Goal: Transaction & Acquisition: Purchase product/service

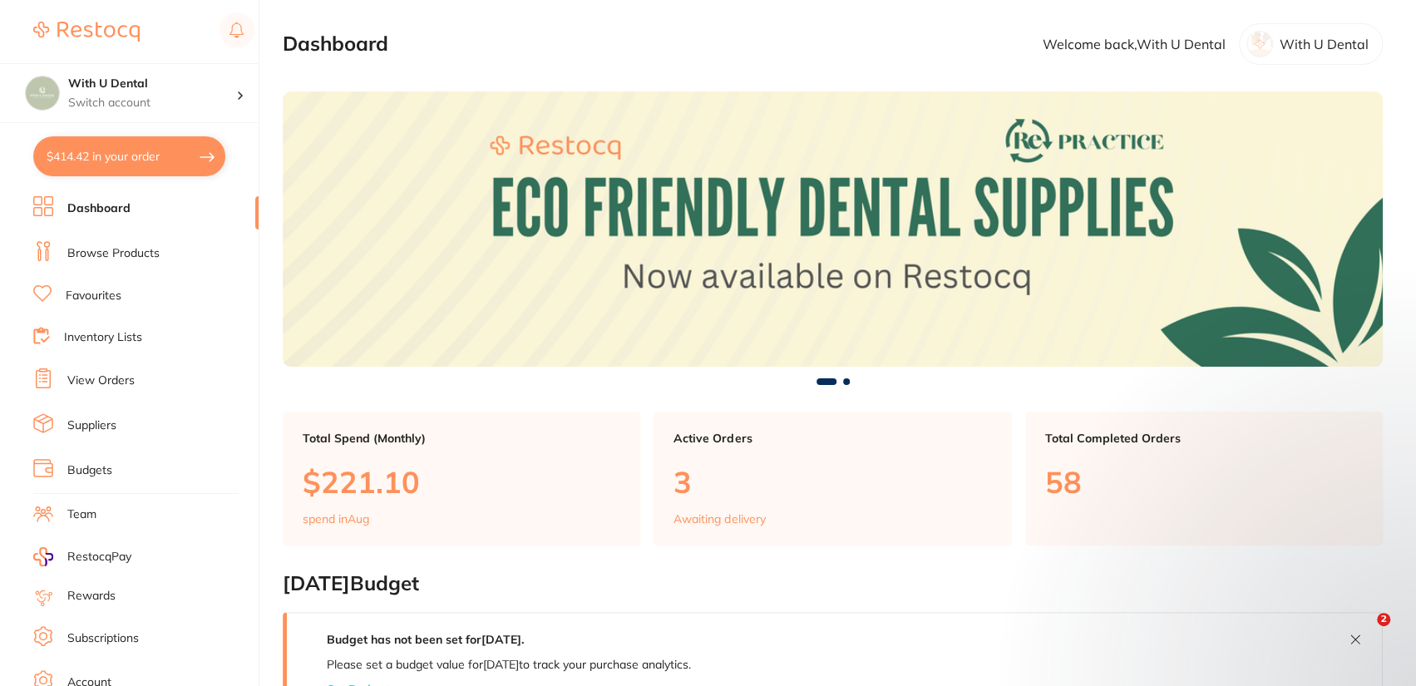
click at [134, 162] on button "$414.42 in your order" at bounding box center [129, 156] width 192 height 40
checkbox input "true"
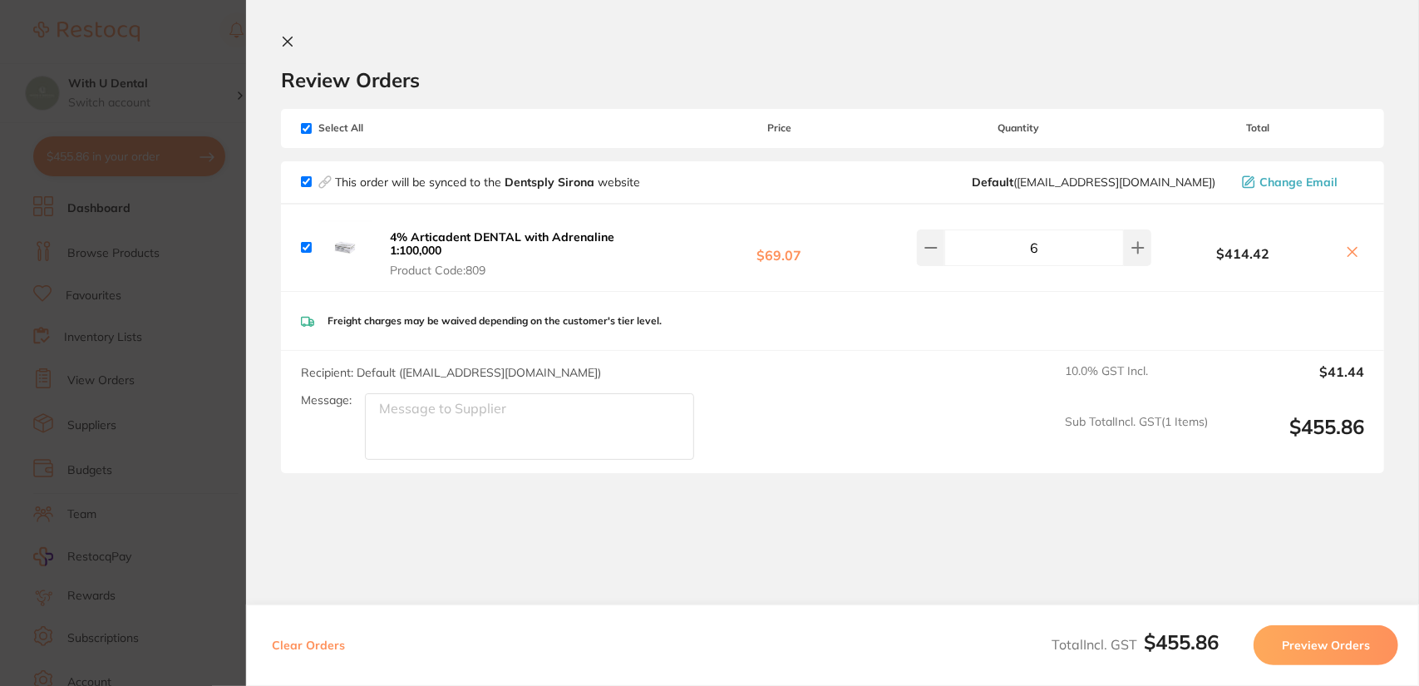
click at [277, 51] on section "Review Orders Your orders are being processed and we will notify you once we ha…" at bounding box center [832, 343] width 1173 height 686
click at [294, 37] on button at bounding box center [291, 43] width 20 height 16
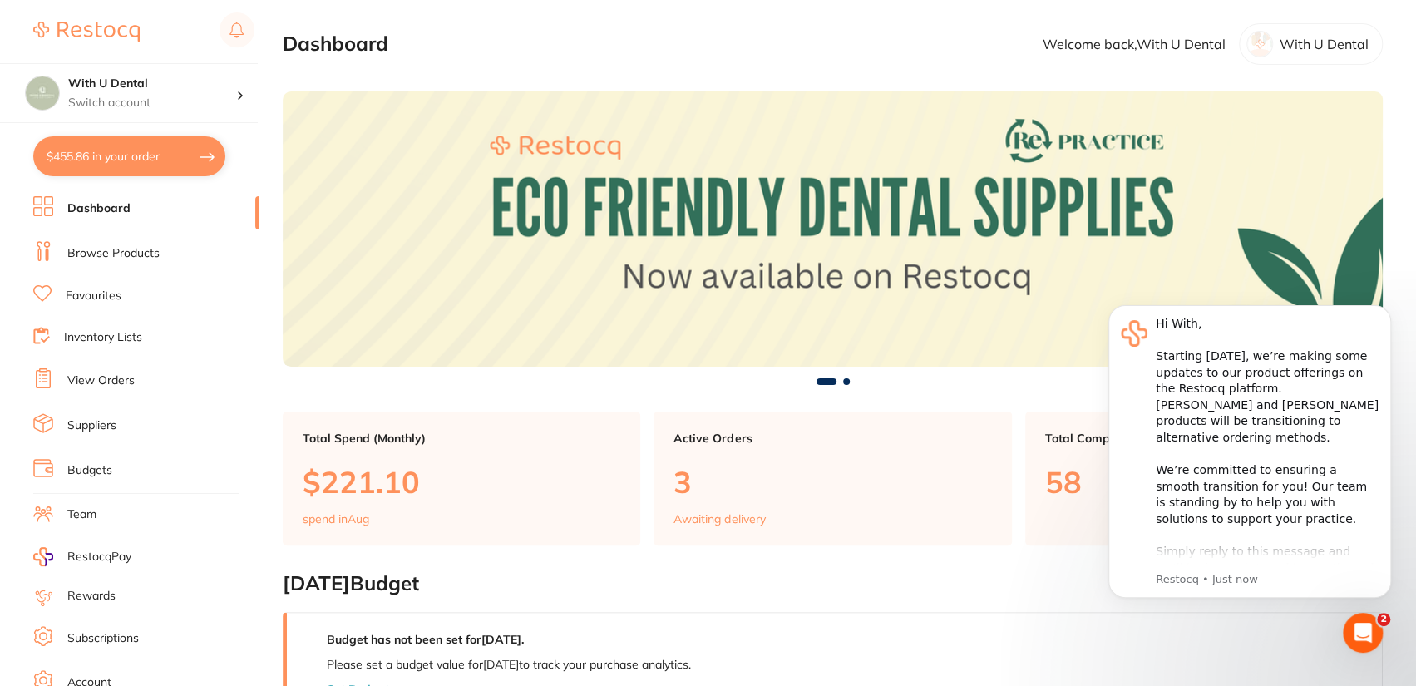
click at [147, 247] on link "Browse Products" at bounding box center [113, 253] width 92 height 17
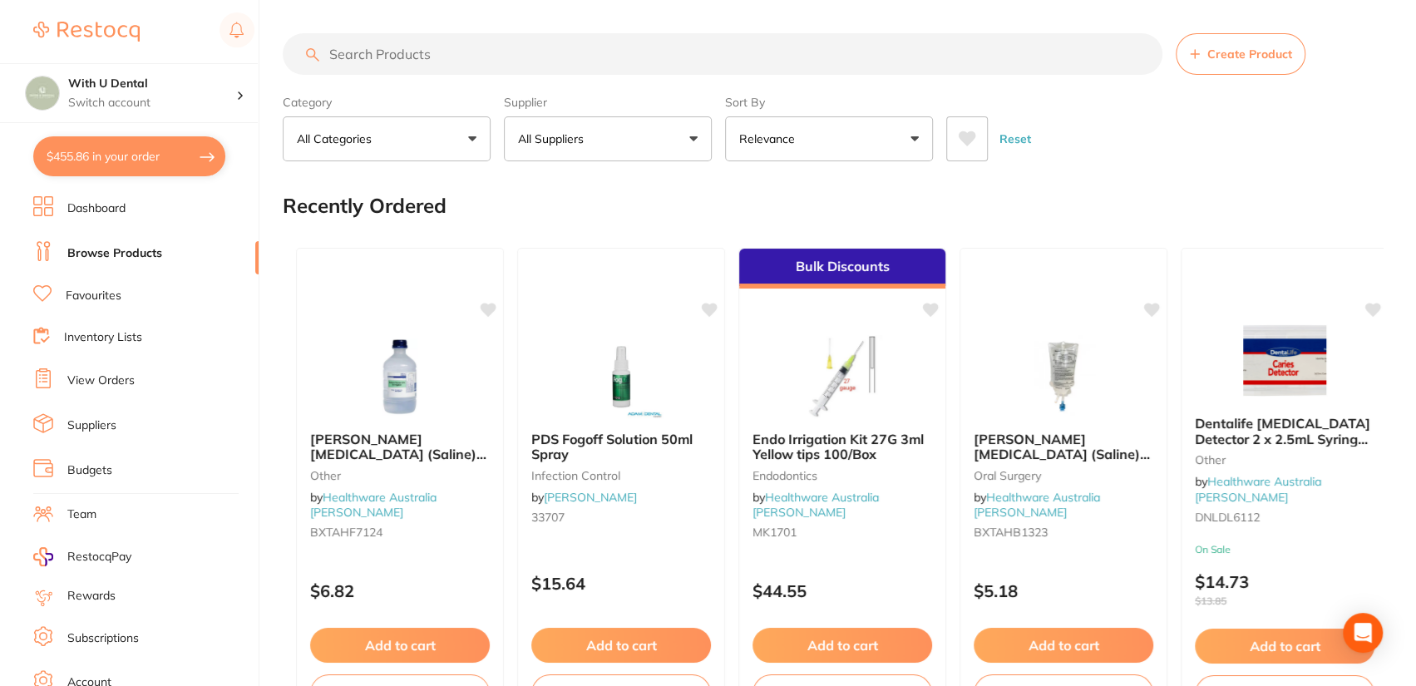
click at [432, 58] on input "search" at bounding box center [723, 54] width 880 height 42
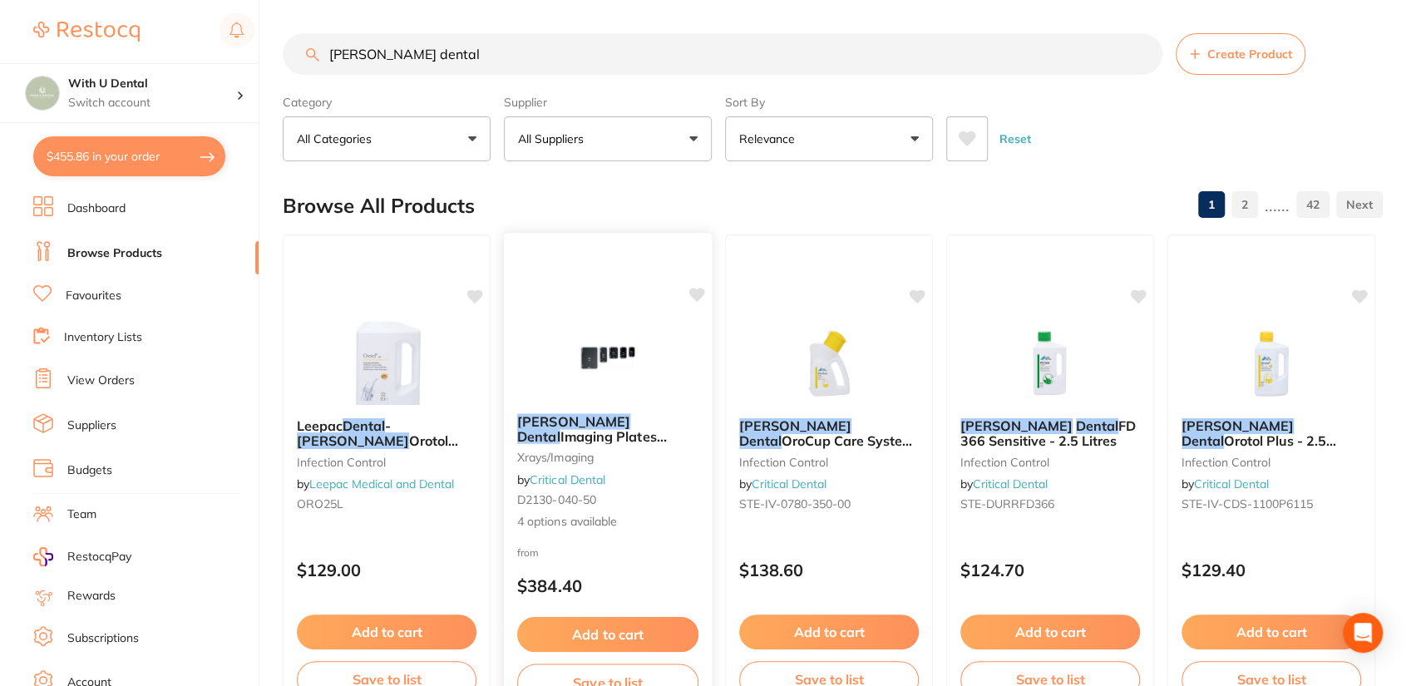
click at [584, 316] on img at bounding box center [607, 358] width 109 height 84
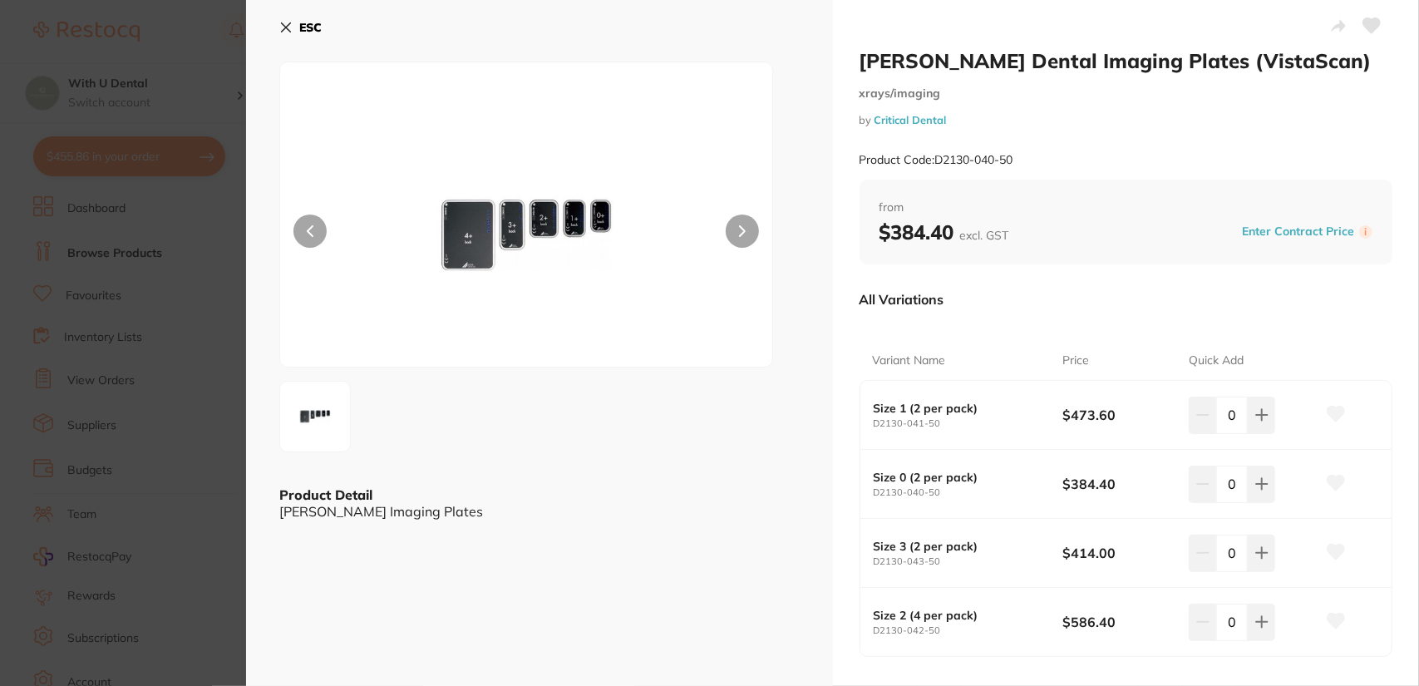
click at [289, 27] on icon at bounding box center [285, 27] width 13 height 13
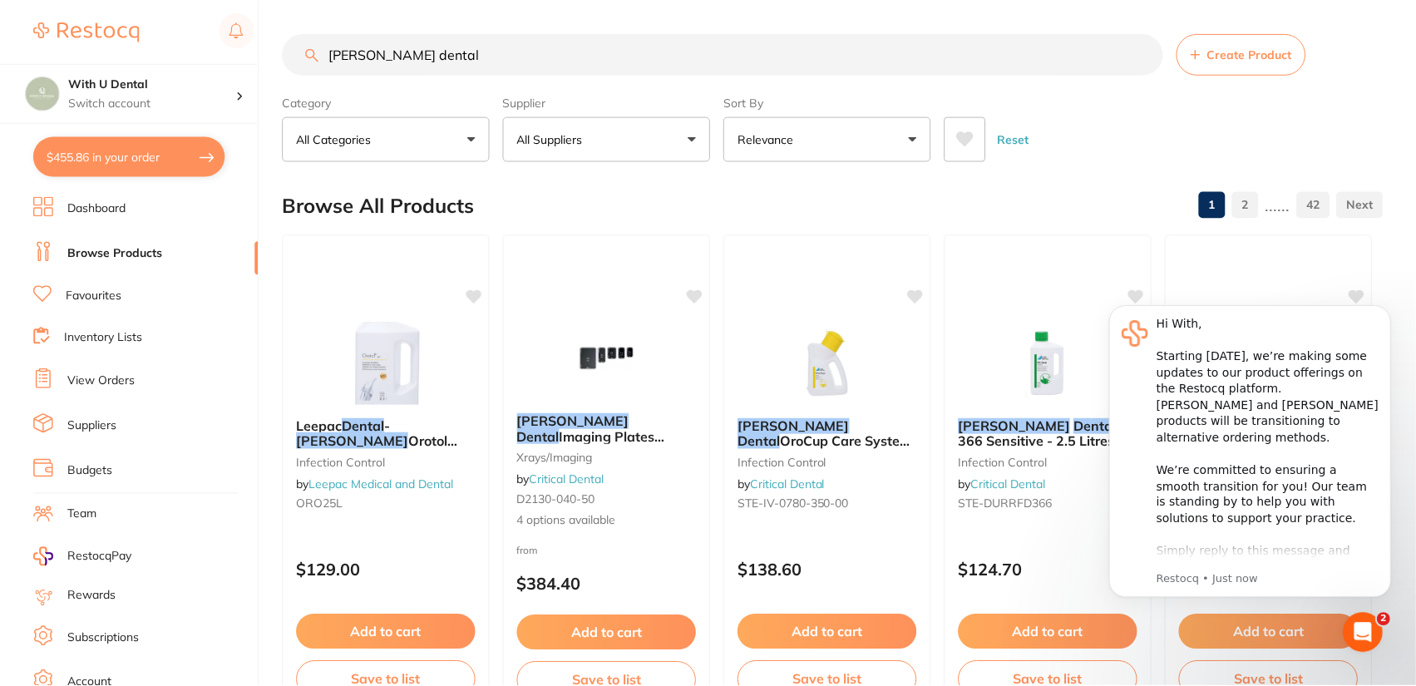
scroll to position [1, 0]
click at [516, 61] on input "durr dental" at bounding box center [723, 53] width 880 height 42
type input "d"
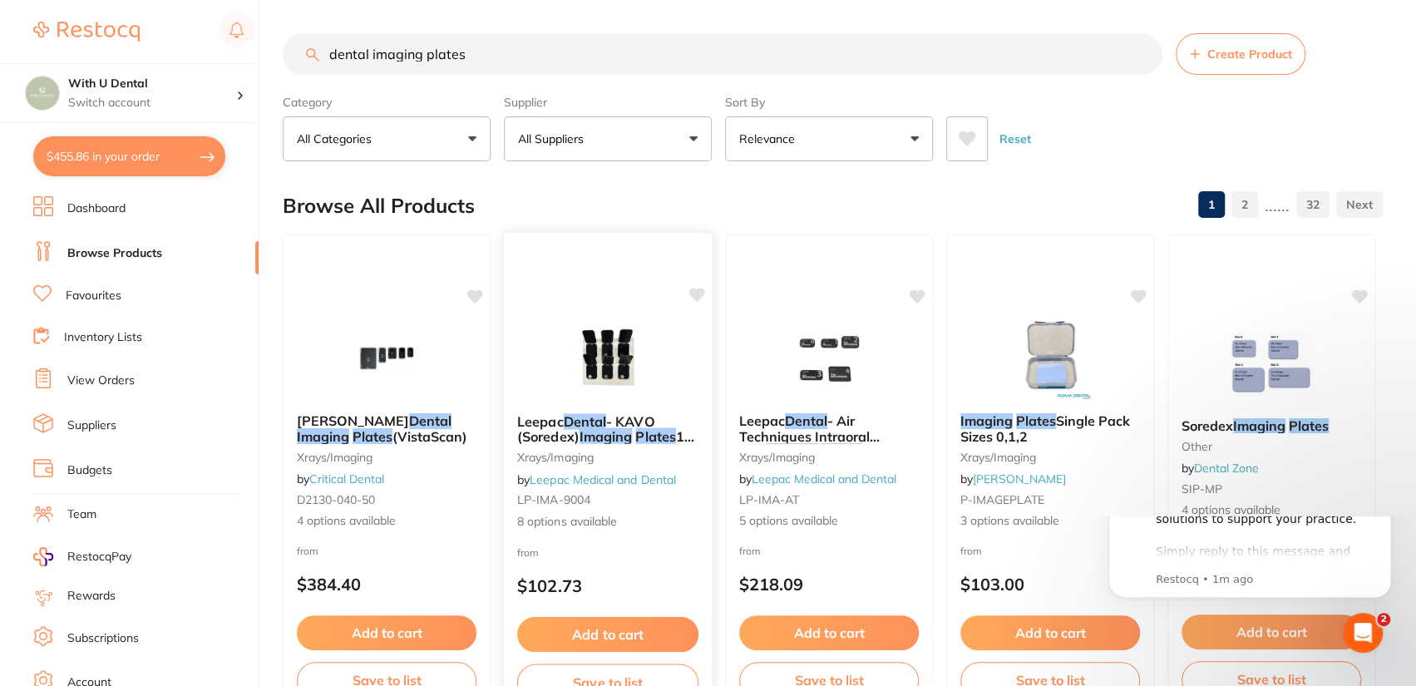
scroll to position [0, 0]
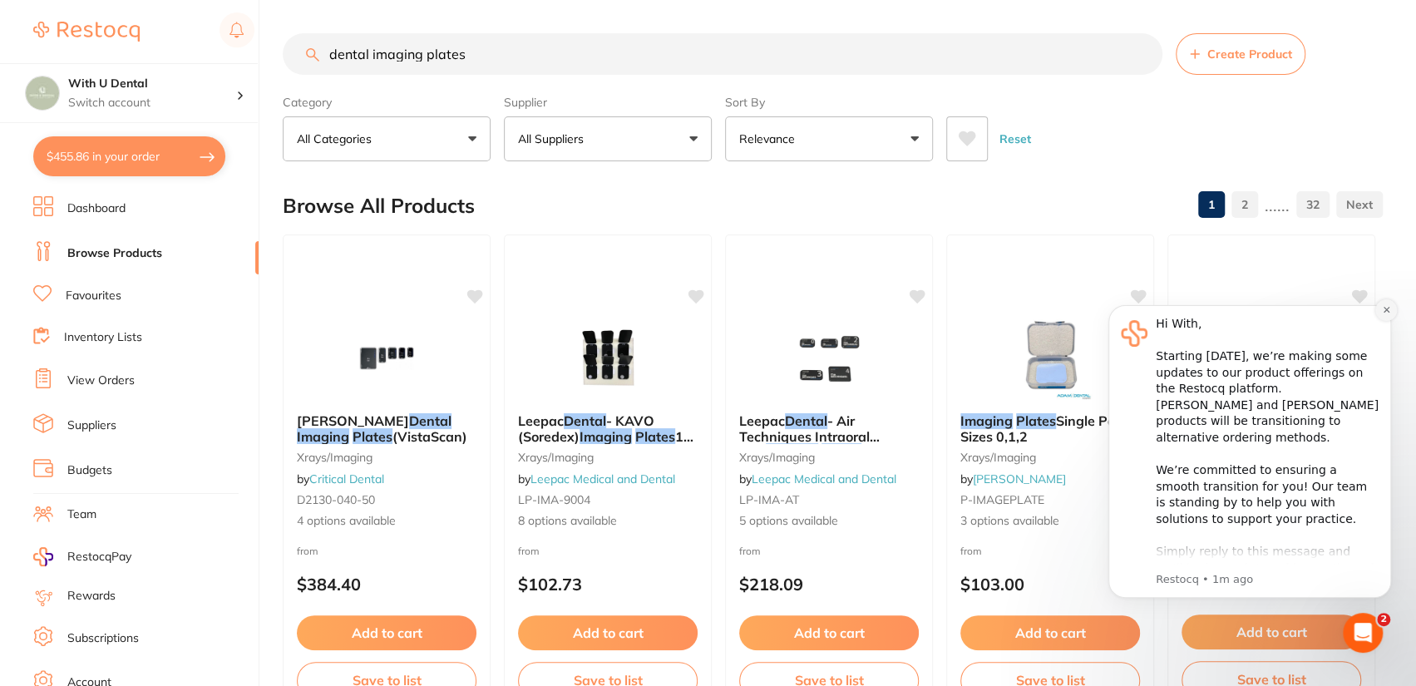
click at [1385, 311] on icon "Dismiss notification" at bounding box center [1386, 310] width 6 height 6
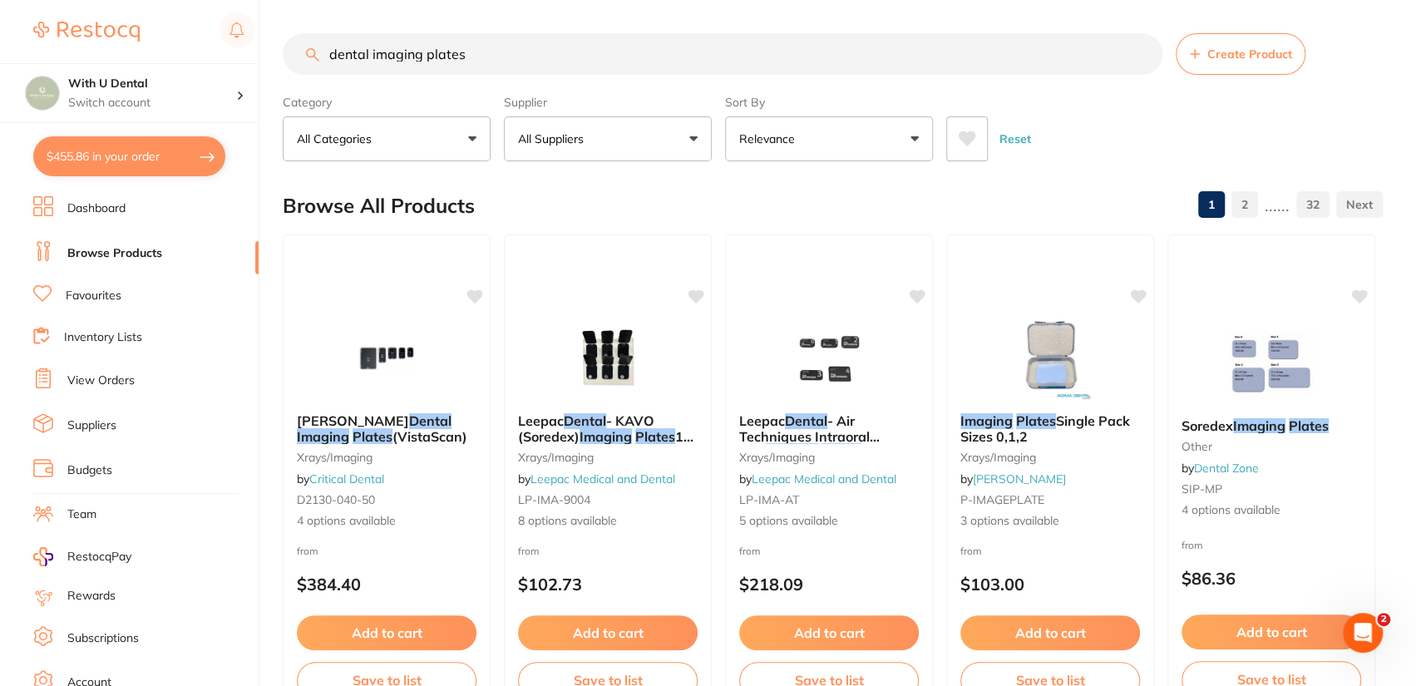
click at [481, 56] on input "dental imaging plates" at bounding box center [723, 54] width 880 height 42
click at [329, 52] on input "dental imaging plates" at bounding box center [723, 54] width 880 height 42
type input "vista dental imaging plates"
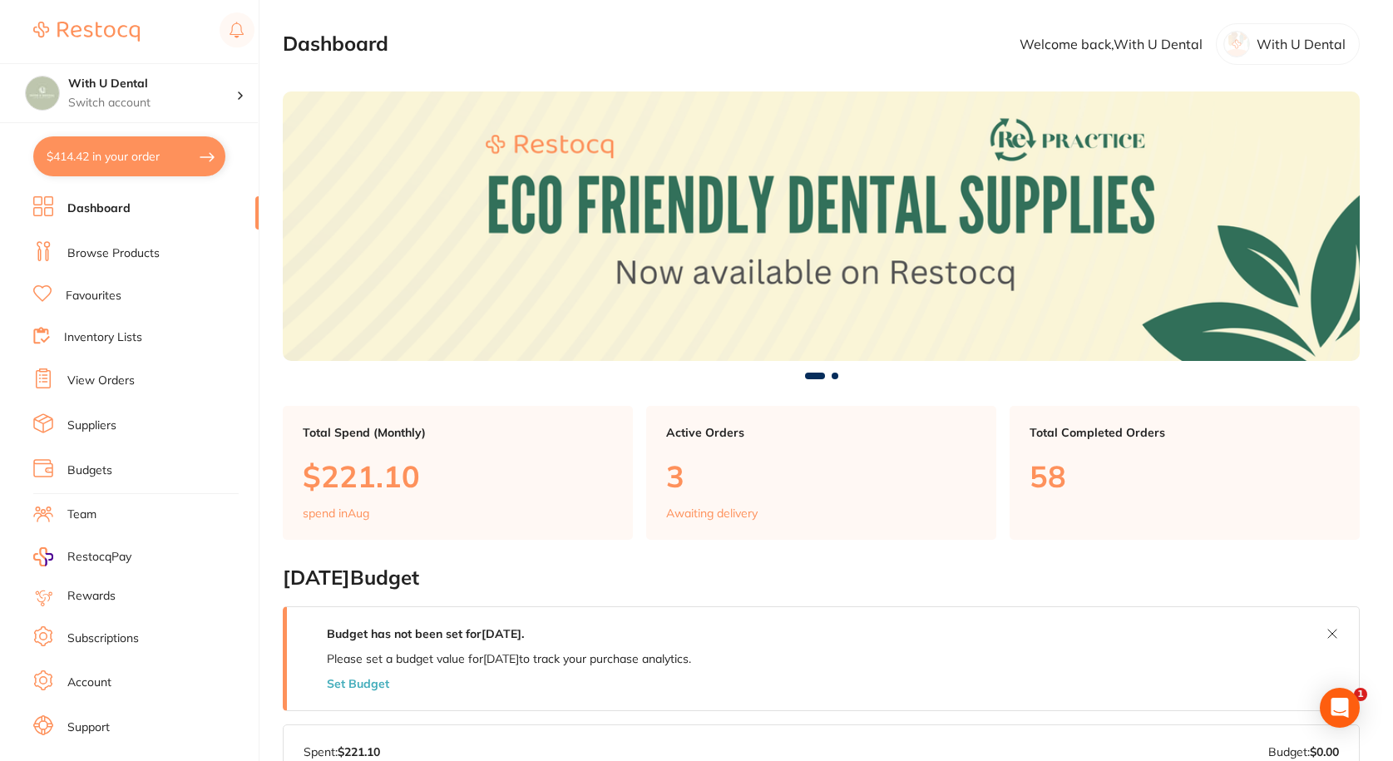
click at [123, 163] on button "$414.42 in your order" at bounding box center [129, 156] width 192 height 40
checkbox input "true"
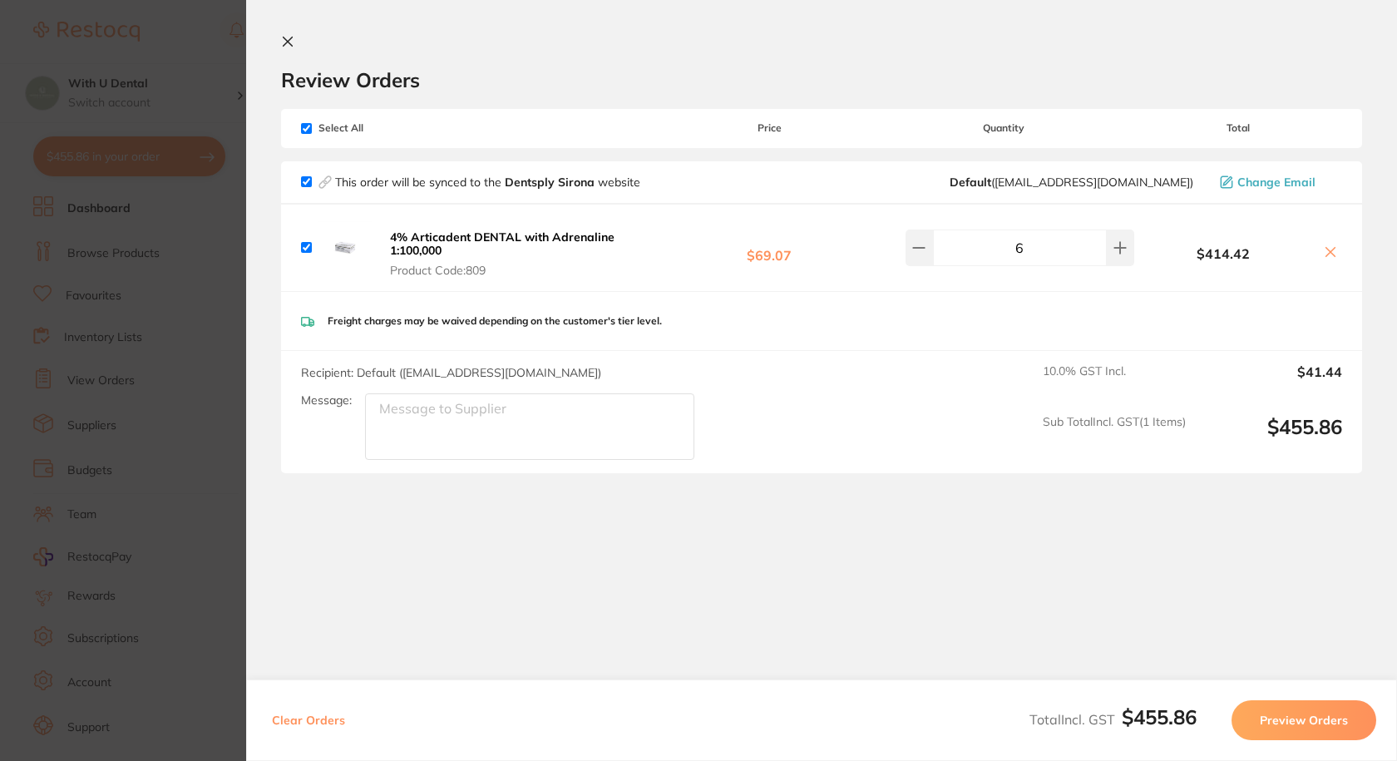
click at [219, 333] on section "Update RRP Set your pre negotiated price for this item. Item Agreed RRP (excl. …" at bounding box center [698, 380] width 1397 height 761
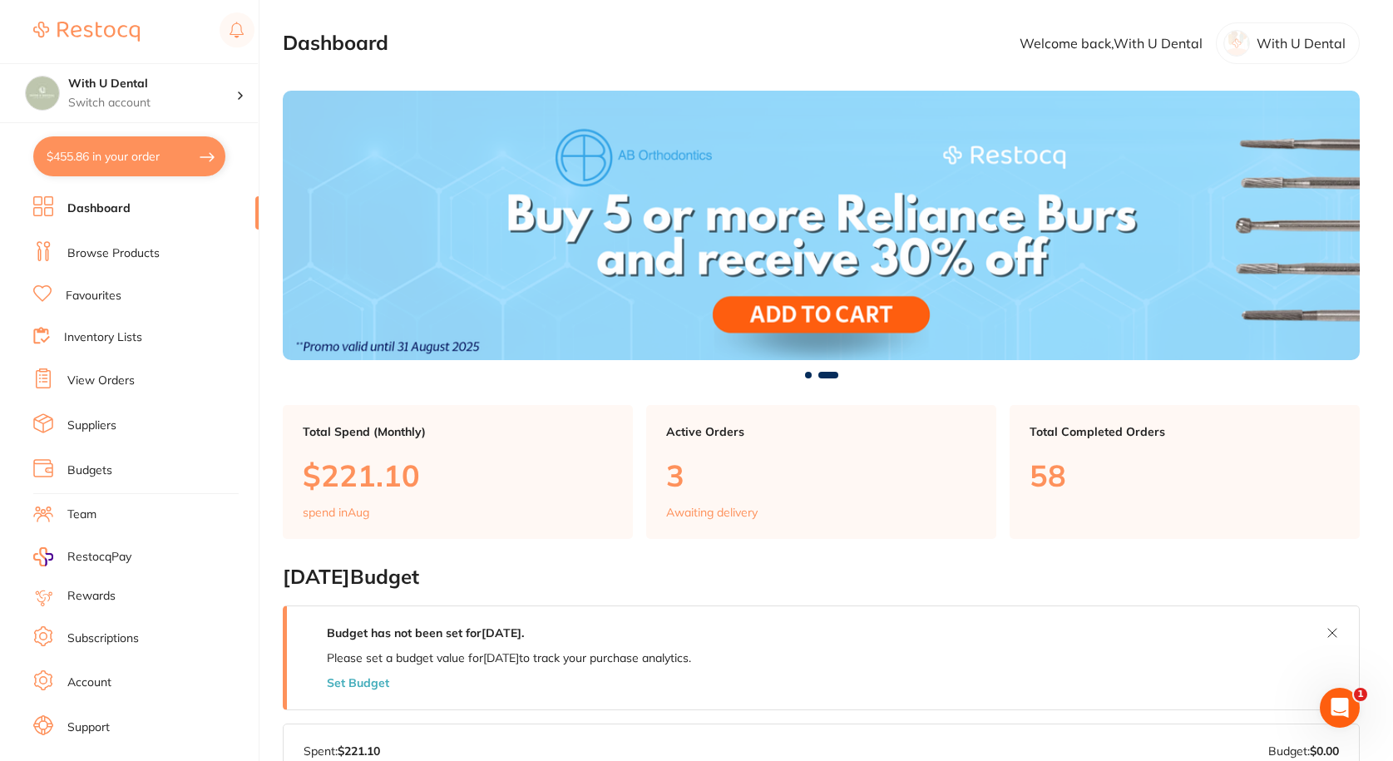
click at [141, 156] on button "$455.86 in your order" at bounding box center [129, 156] width 192 height 40
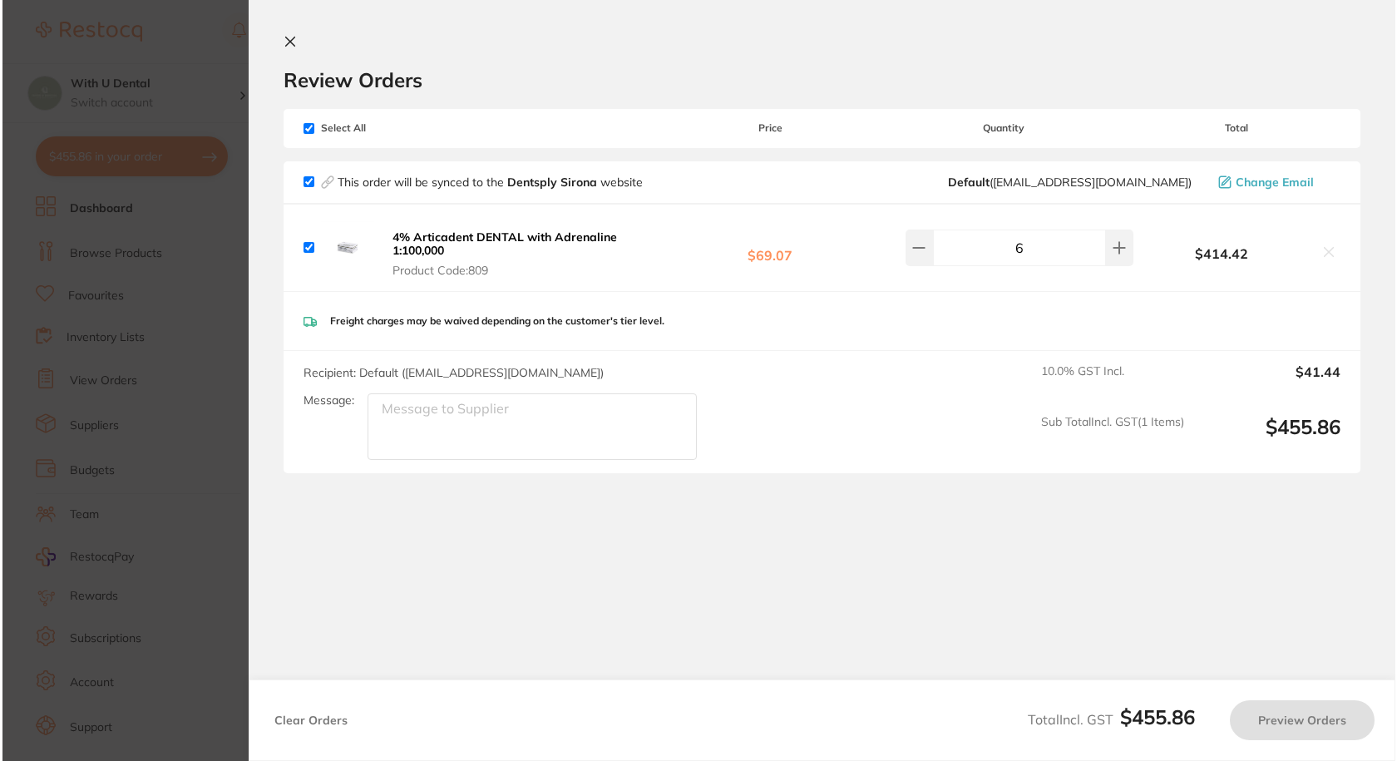
scroll to position [0, 0]
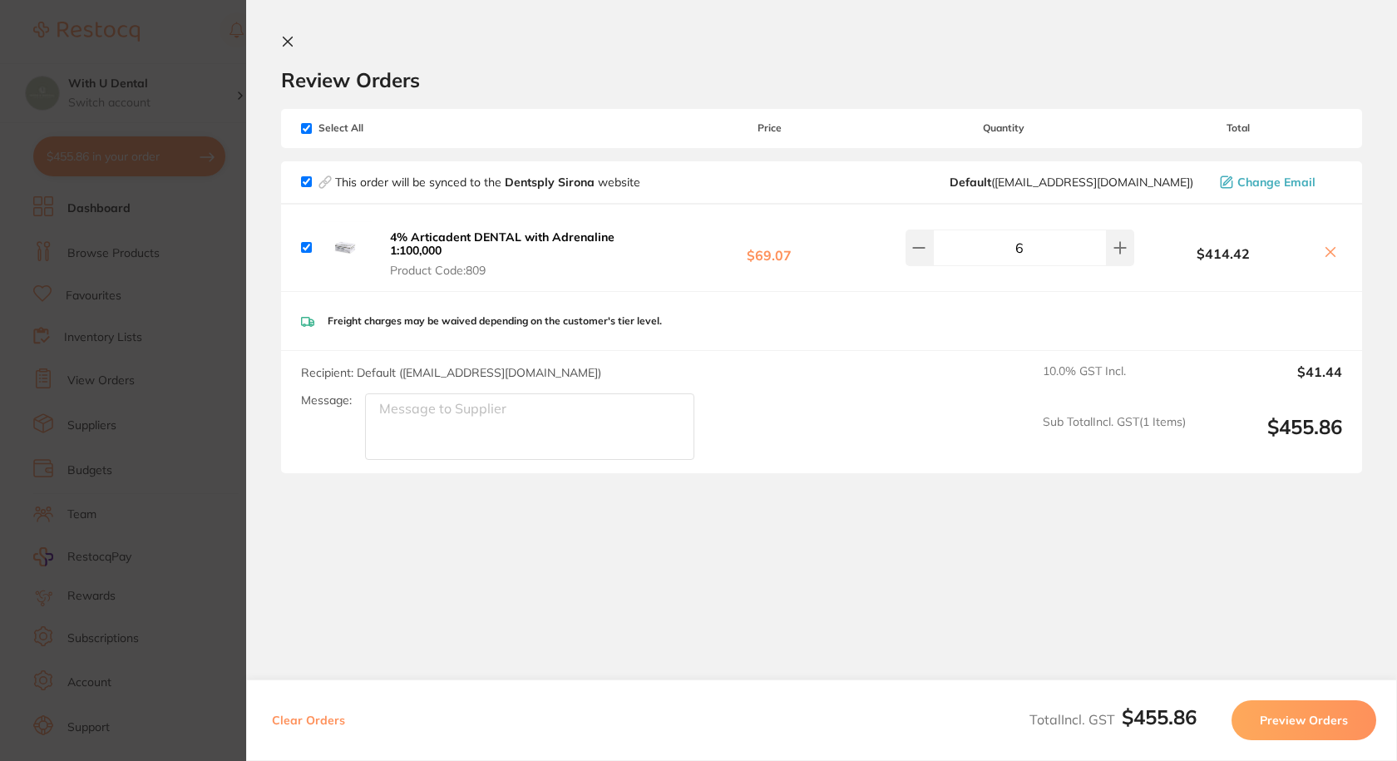
click at [144, 156] on section "Update RRP Set your pre negotiated price for this item. Item Agreed RRP (excl. …" at bounding box center [698, 380] width 1397 height 761
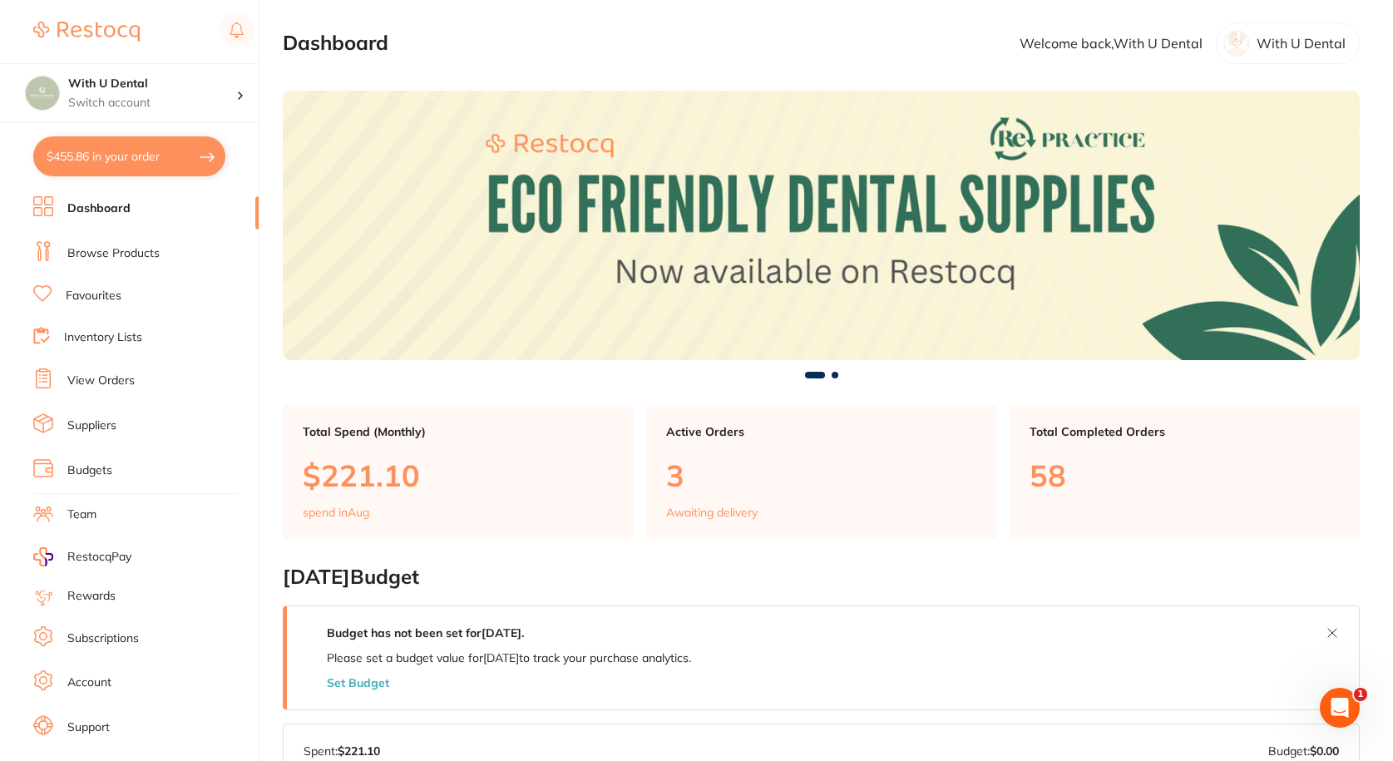
click at [136, 251] on link "Browse Products" at bounding box center [113, 253] width 92 height 17
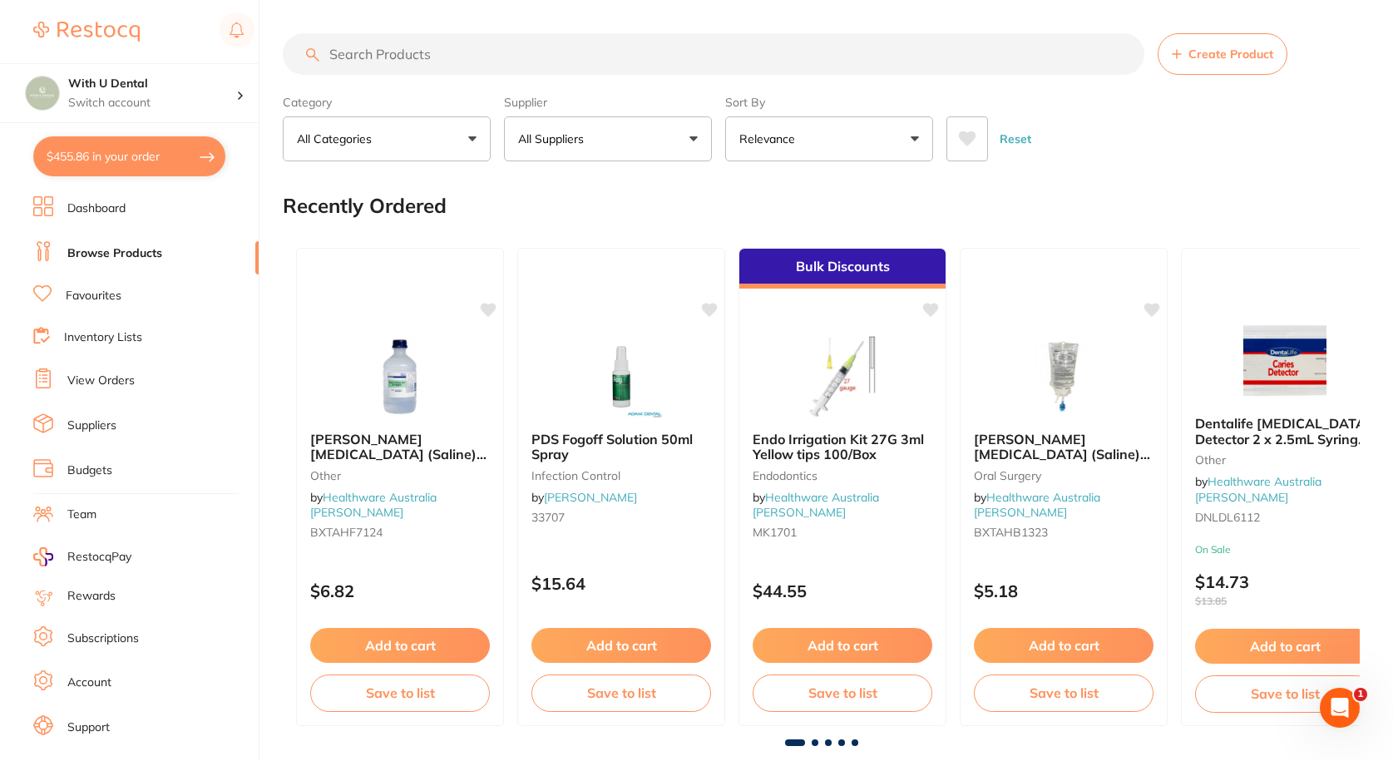
click at [452, 51] on input "search" at bounding box center [713, 54] width 861 height 42
type input "size 2 dental xray plates"
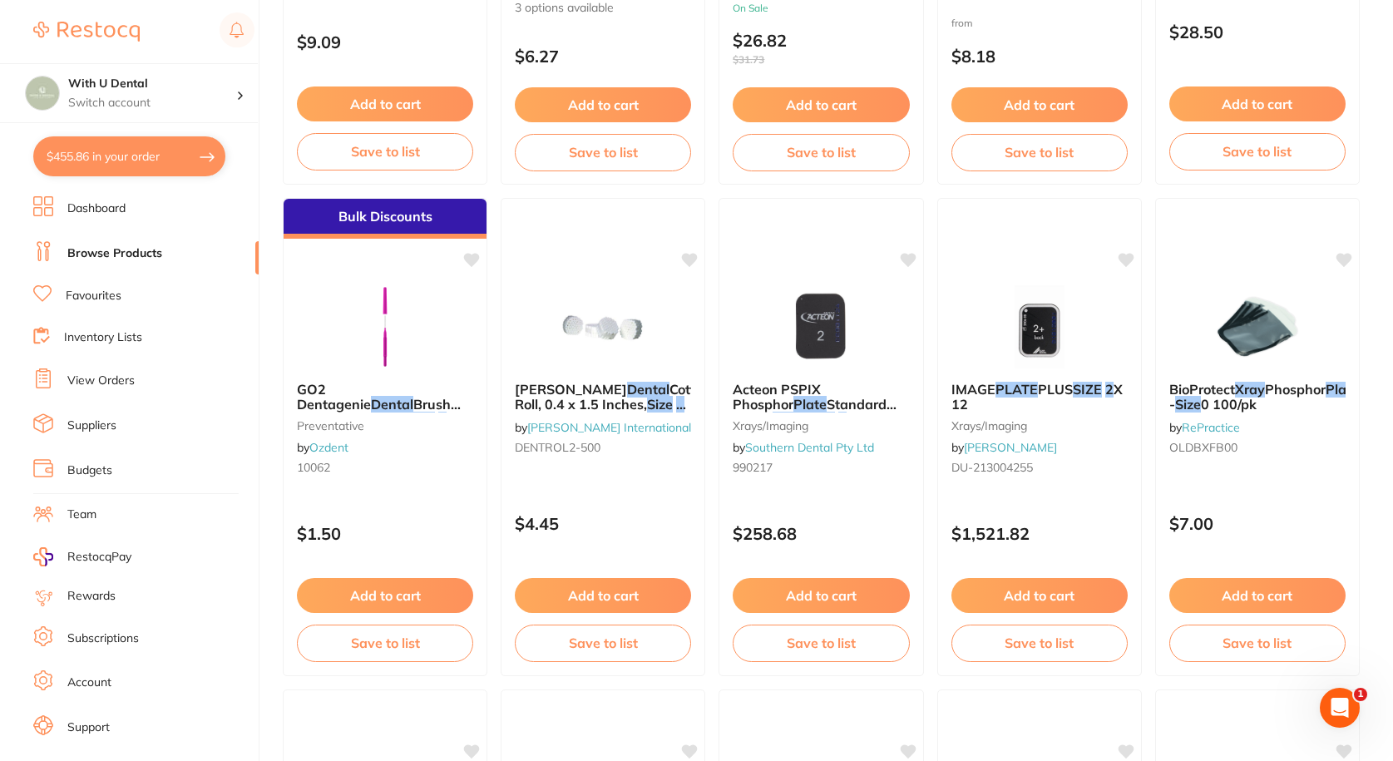
scroll to position [2494, 0]
click at [1046, 317] on img at bounding box center [1038, 325] width 109 height 84
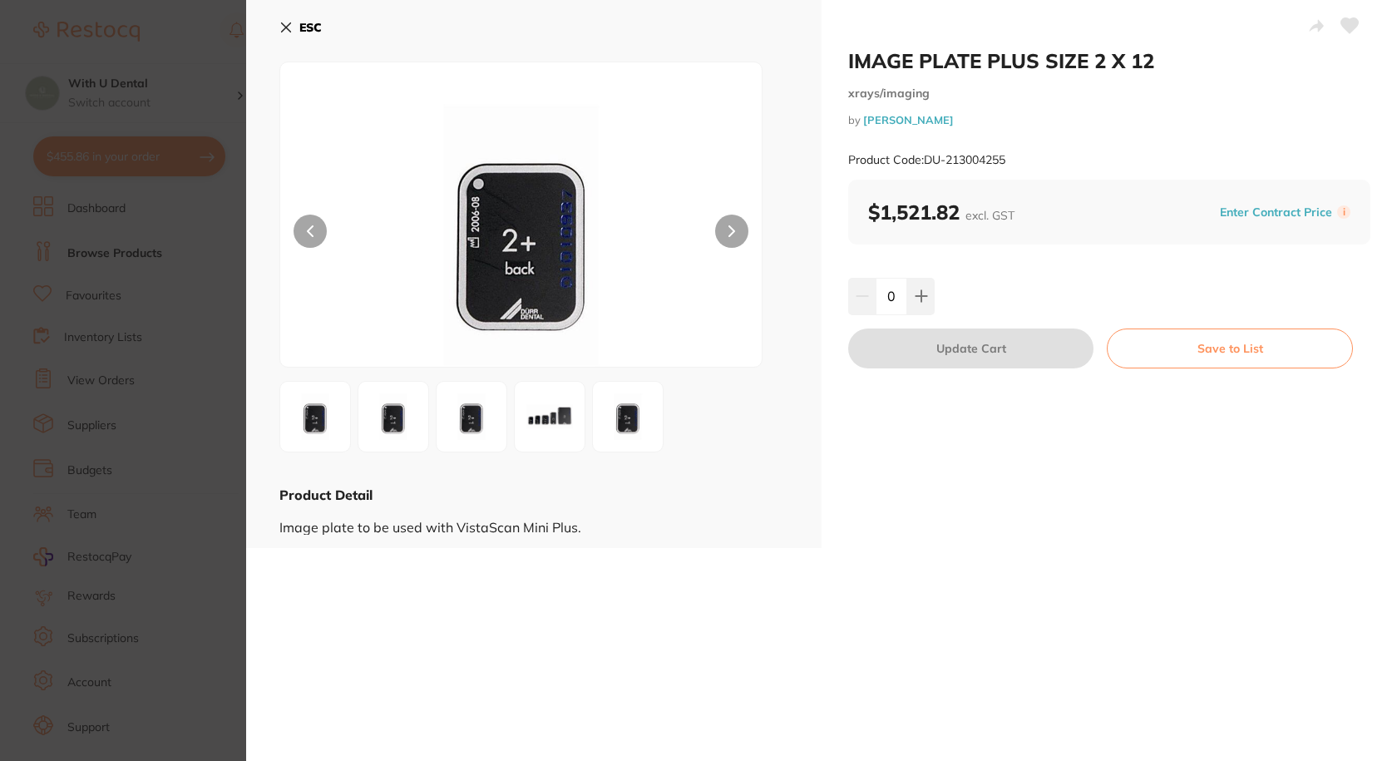
click at [283, 27] on icon at bounding box center [285, 27] width 13 height 13
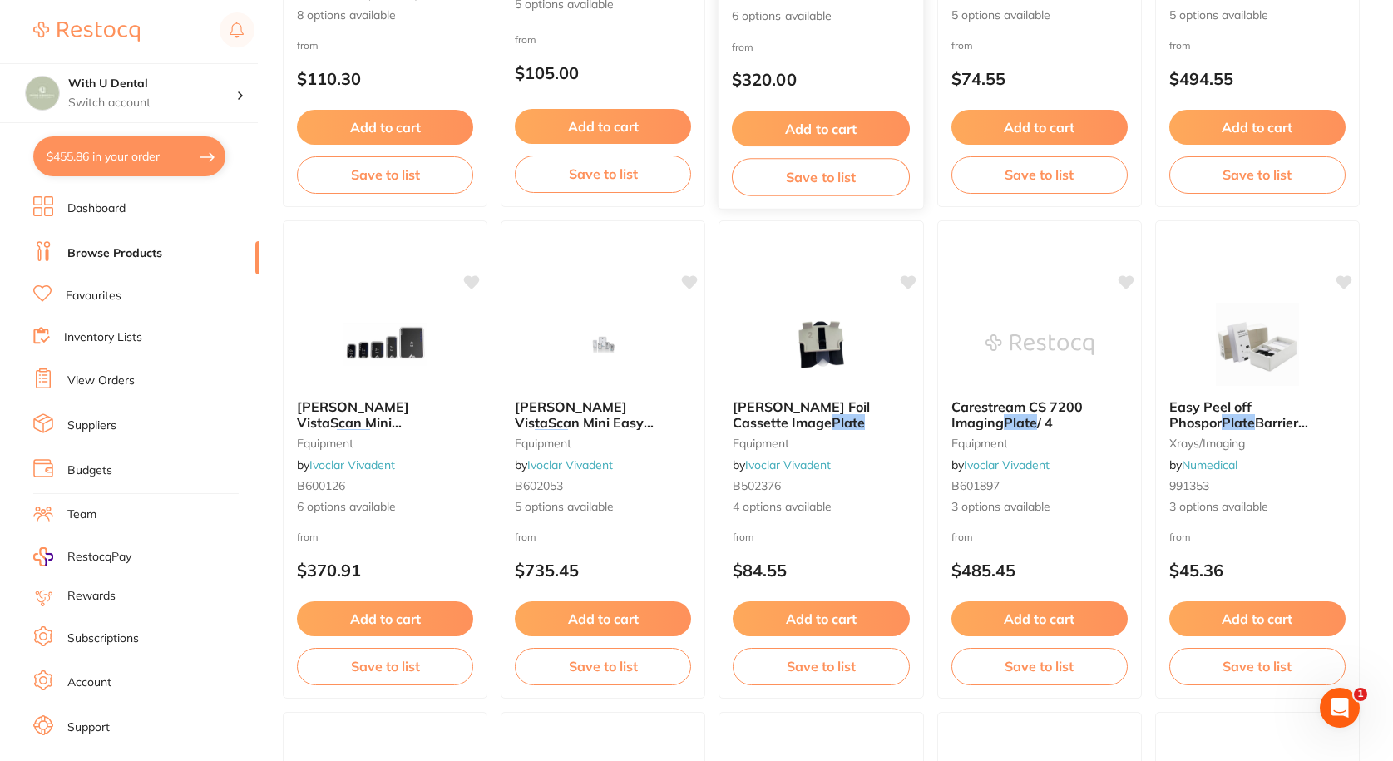
scroll to position [3991, 0]
